Goal: Complete application form

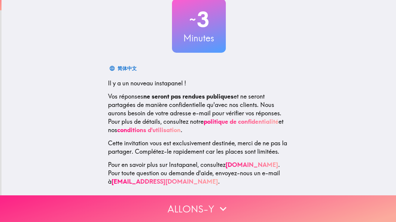
scroll to position [40, 0]
click at [209, 209] on button "Allons-y" at bounding box center [198, 208] width 396 height 27
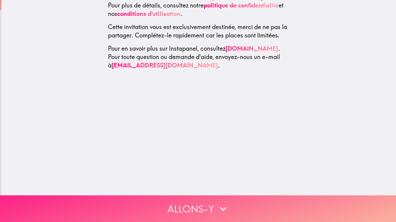
scroll to position [0, 0]
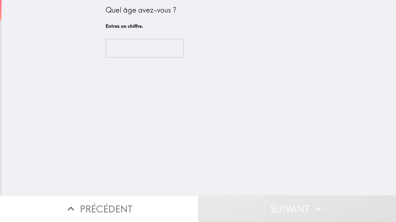
click at [143, 48] on input "number" at bounding box center [145, 48] width 78 height 19
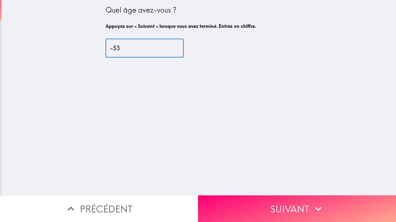
type input "-5"
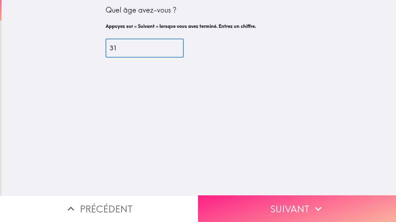
type input "31"
click at [263, 208] on button "Suivant" at bounding box center [297, 208] width 198 height 27
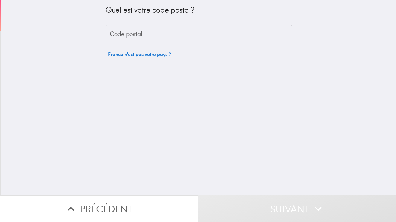
click at [143, 36] on input "Code postal" at bounding box center [199, 34] width 187 height 19
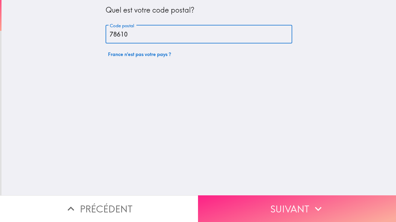
type input "78610"
click at [275, 212] on button "Suivant" at bounding box center [297, 208] width 198 height 27
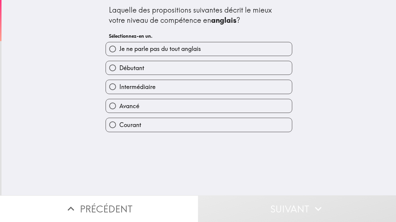
click at [124, 87] on span "Intermédiaire" at bounding box center [137, 87] width 36 height 8
click at [119, 87] on input "Intermédiaire" at bounding box center [112, 86] width 13 height 13
radio input "true"
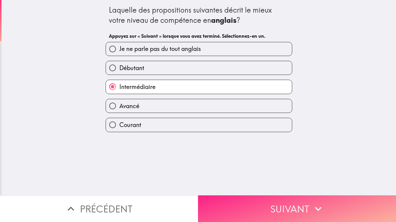
click at [299, 206] on button "Suivant" at bounding box center [297, 208] width 198 height 27
